Goal: Information Seeking & Learning: Learn about a topic

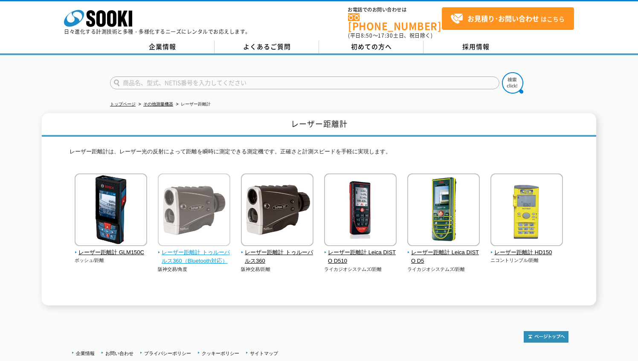
click at [189, 248] on span "レーザー距離計 トゥルーパルス360（Bluetooth対応）" at bounding box center [194, 257] width 73 height 18
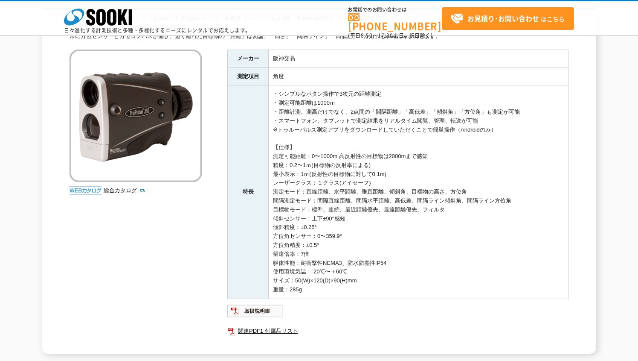
scroll to position [85, 0]
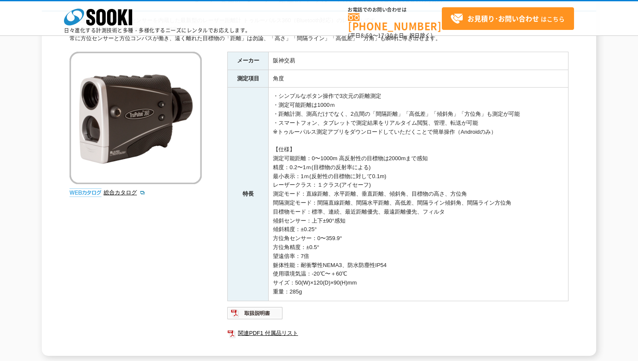
click at [86, 191] on img at bounding box center [86, 192] width 32 height 9
click at [114, 192] on link "総合カタログ" at bounding box center [125, 192] width 42 height 6
click at [256, 335] on link "関連PDF1 付属品リスト" at bounding box center [397, 332] width 341 height 11
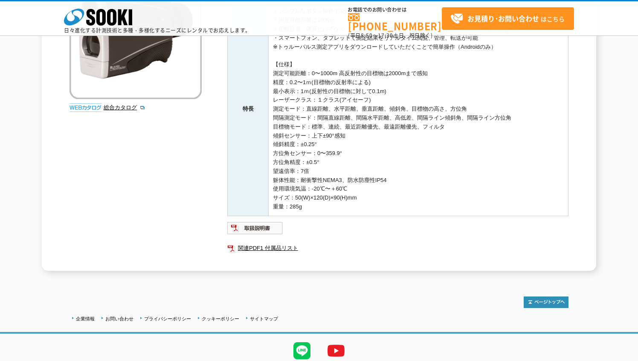
scroll to position [171, 0]
click at [286, 246] on link "関連PDF1 付属品リスト" at bounding box center [397, 247] width 341 height 11
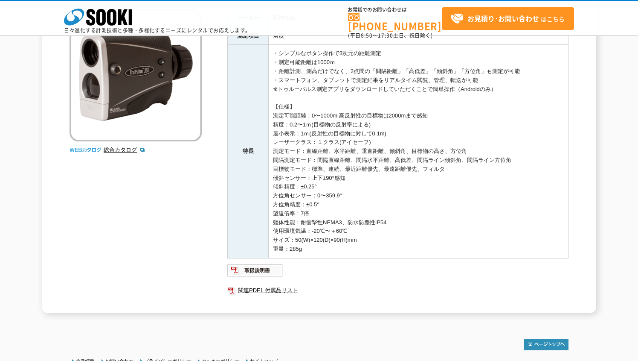
scroll to position [43, 0]
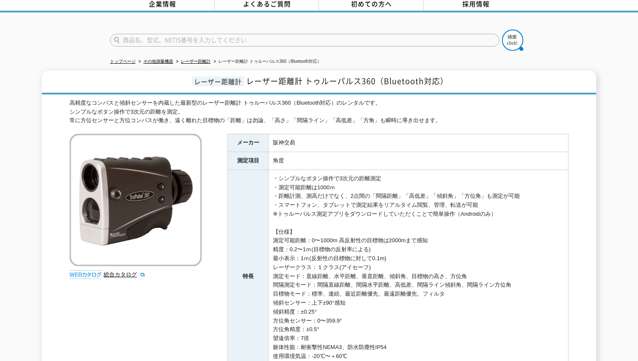
click at [39, 302] on div "レーザー距離計 レーザー距離計 トゥルーパルス360（Bluetooth対応） 高精度なコンパスと傾斜センサーを内蔵した最新型のレーザー距離計 トゥルーパルス…" at bounding box center [319, 253] width 638 height 367
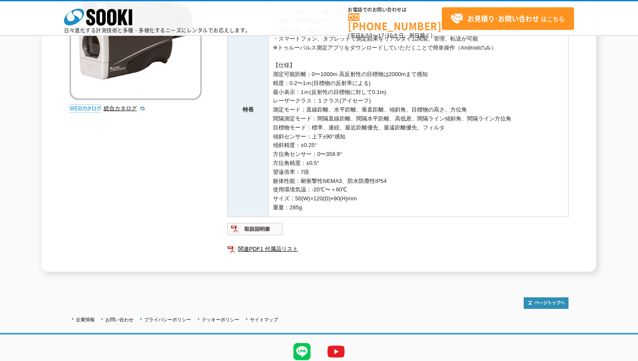
scroll to position [201, 0]
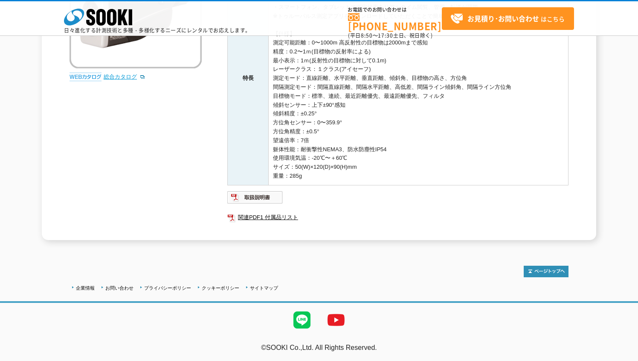
click at [114, 73] on link "総合カタログ" at bounding box center [125, 76] width 42 height 6
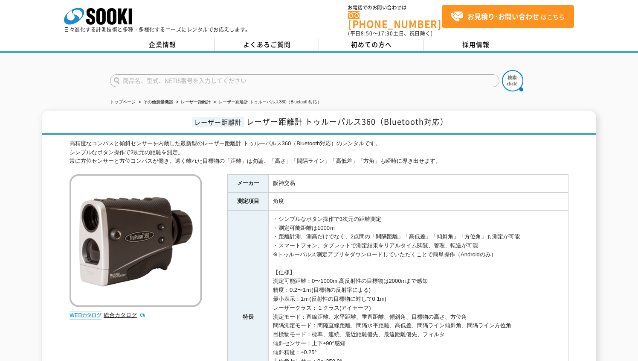
scroll to position [0, 0]
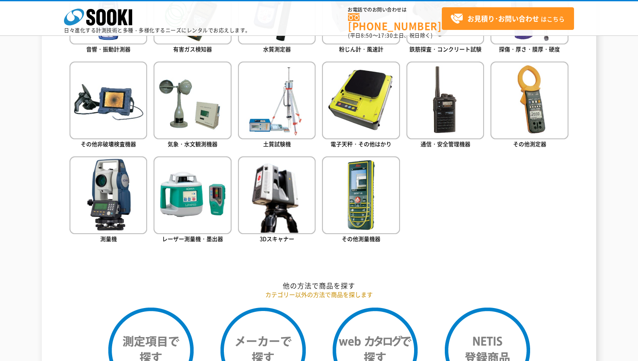
scroll to position [555, 0]
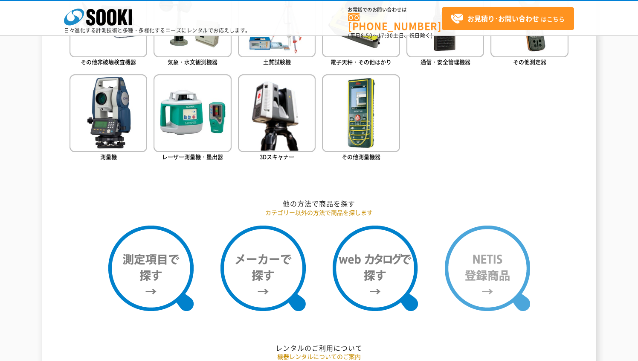
click at [498, 271] on img at bounding box center [487, 267] width 85 height 85
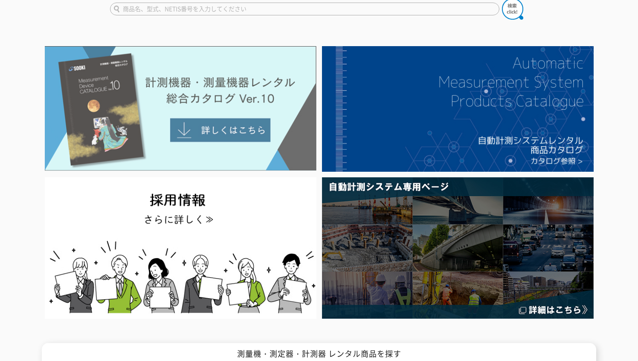
scroll to position [0, 0]
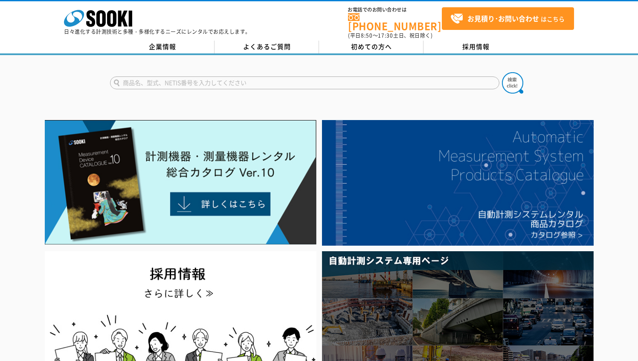
click at [149, 77] on input "text" at bounding box center [305, 82] width 390 height 13
click at [138, 100] on div "TO-150C" at bounding box center [191, 105] width 161 height 11
type input "TO-150C"
click at [510, 79] on img at bounding box center [512, 82] width 21 height 21
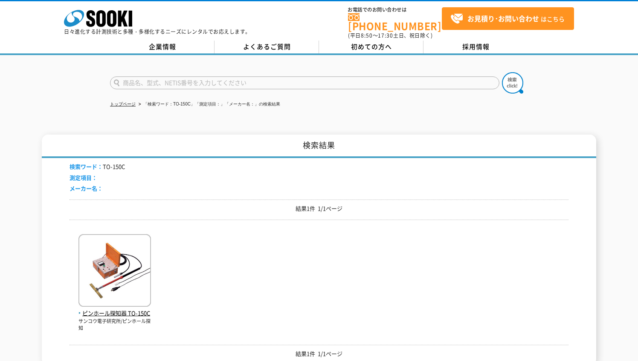
click at [247, 76] on input "text" at bounding box center [305, 82] width 390 height 13
type input "150C"
click at [508, 79] on img at bounding box center [512, 82] width 21 height 21
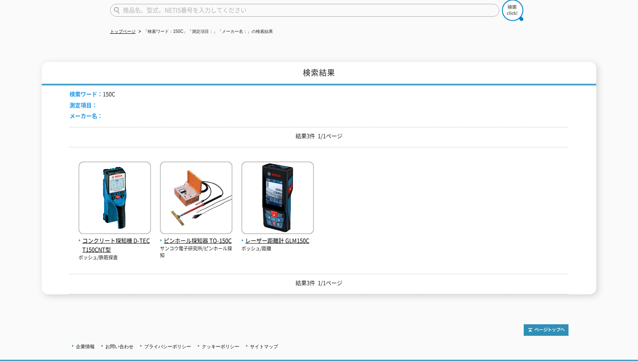
scroll to position [126, 0]
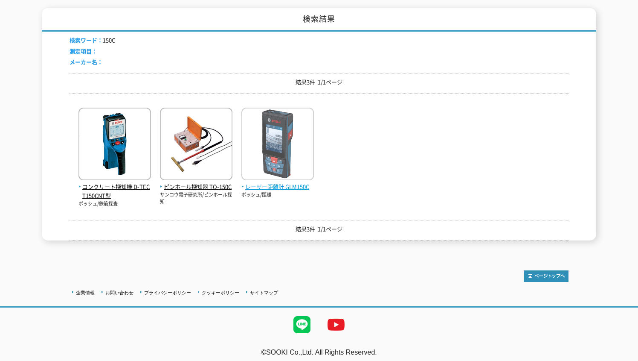
click at [287, 134] on img at bounding box center [278, 145] width 73 height 75
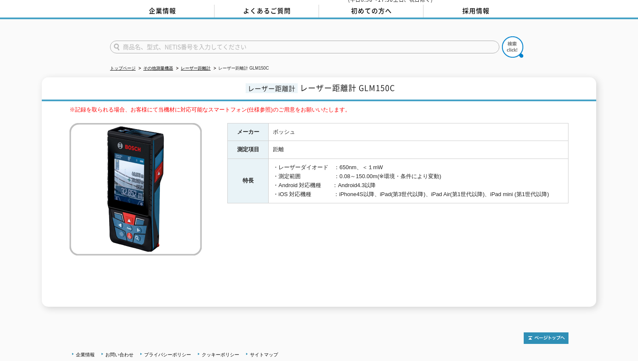
scroll to position [85, 0]
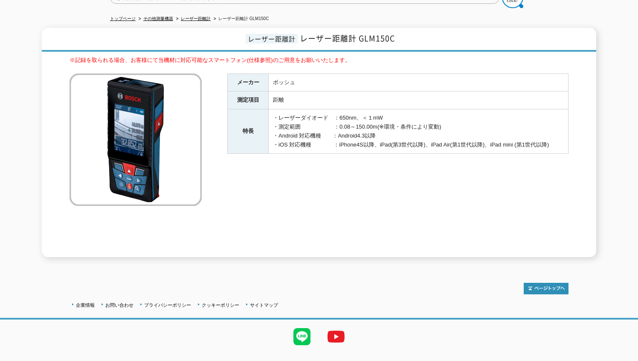
click at [119, 201] on div "※記録を取られる場合、お客様にて当機材に対応可能なスマートフォン(仕様参照)のご用意をお願いいたします。 メーカー ボッシュ 測定項目 距離 特長 ・レーザー…" at bounding box center [319, 156] width 499 height 201
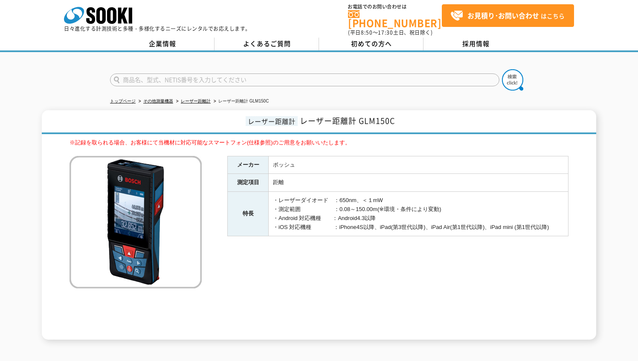
scroll to position [0, 0]
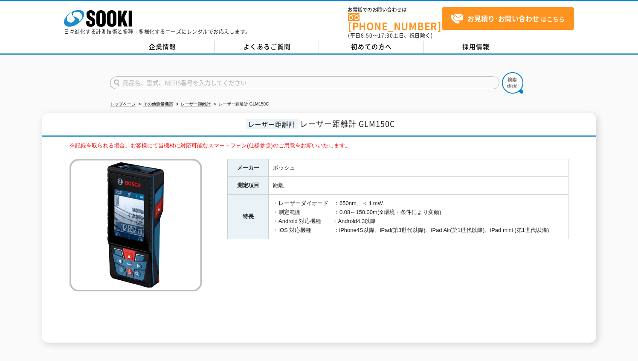
click at [68, 204] on div "レーザー距離計 レーザー距離計 GLM150C ※記録を取られる場合、お客様にて当機材に対応可能なスマートフォン(仕様参照)のご用意をお願いいたします。 メー…" at bounding box center [319, 227] width 555 height 229
click at [27, 223] on div "レーザー距離計 レーザー距離計 GLM150C ※記録を取られる場合、お客様にて当機材に対応可能なスマートフォン(仕様参照)のご用意をお願いいたします。 メー…" at bounding box center [319, 227] width 638 height 229
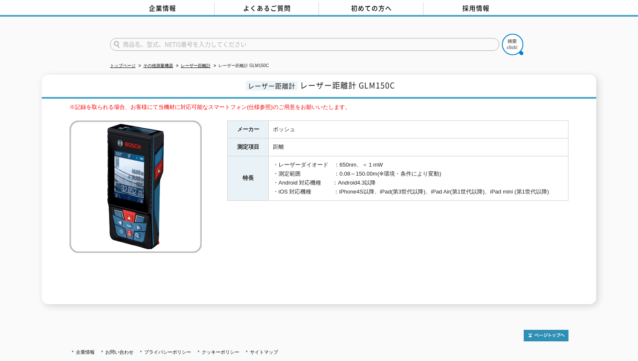
scroll to position [98, 0]
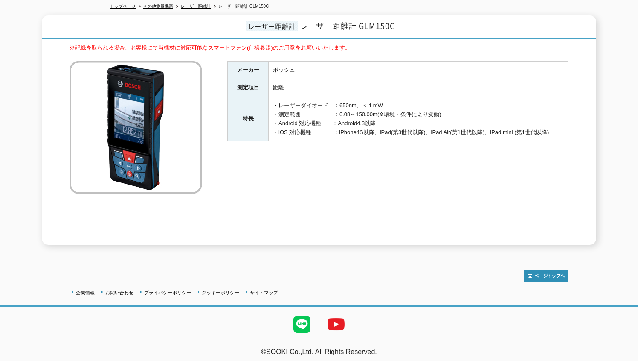
click at [149, 198] on div "※記録を取られる場合、お客様にて当機材に対応可能なスマートフォン(仕様参照)のご用意をお願いいたします。 メーカー ボッシュ 測定項目 距離 特長 ・レーザー…" at bounding box center [319, 144] width 499 height 201
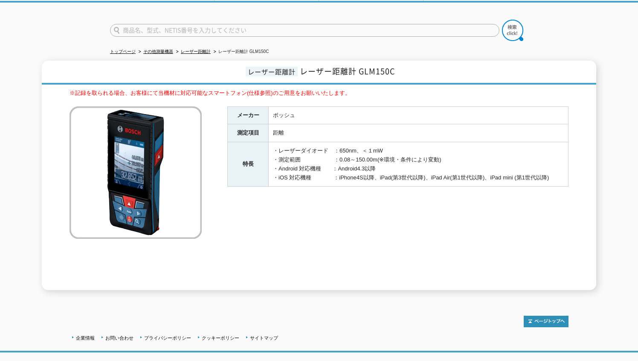
scroll to position [0, 0]
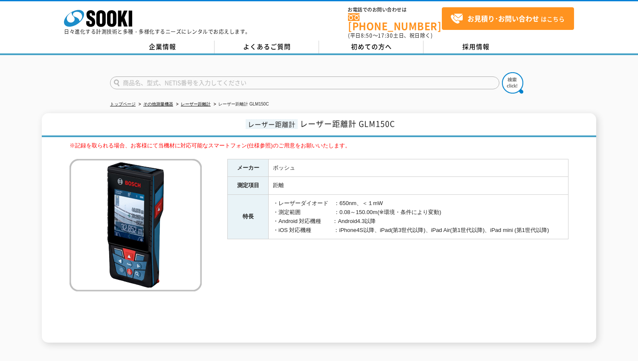
click at [107, 320] on div "※記録を取られる場合、お客様にて当機材に対応可能なスマートフォン(仕様参照)のご用意をお願いいたします。 メーカー ボッシュ 測定項目 距離 特長 ・レーザー…" at bounding box center [319, 241] width 499 height 201
click at [137, 120] on h1 "レーザー距離計 レーザー距離計 GLM150C" at bounding box center [319, 125] width 555 height 24
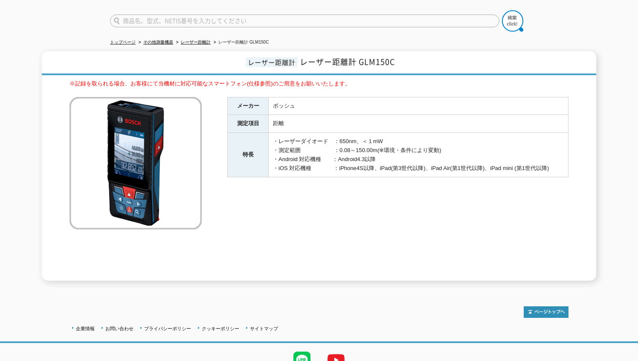
scroll to position [12, 0]
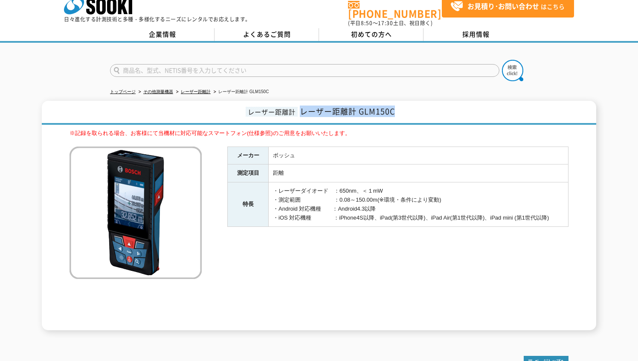
drag, startPoint x: 402, startPoint y: 104, endPoint x: 301, endPoint y: 109, distance: 101.3
click at [301, 109] on h1 "レーザー距離計 レーザー距離計 GLM150C" at bounding box center [319, 113] width 555 height 24
drag, startPoint x: 301, startPoint y: 109, endPoint x: 308, endPoint y: 109, distance: 7.3
copy span "レーザー距離計 GLM150C"
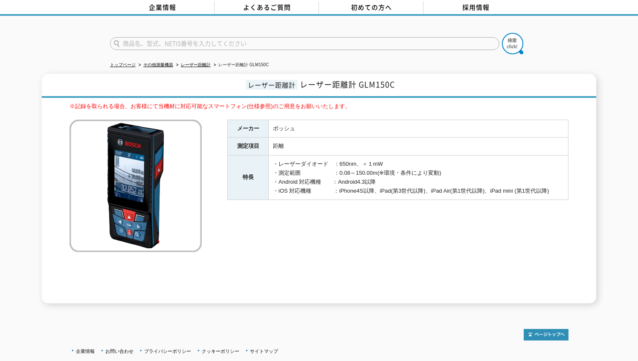
scroll to position [98, 0]
